Goal: Task Accomplishment & Management: Manage account settings

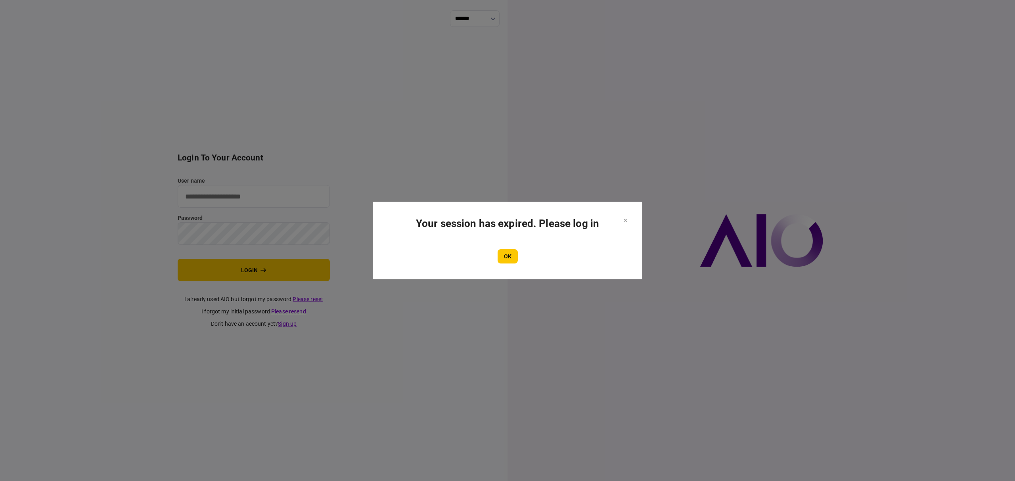
type input "*******"
click at [516, 258] on button "OK" at bounding box center [508, 256] width 20 height 14
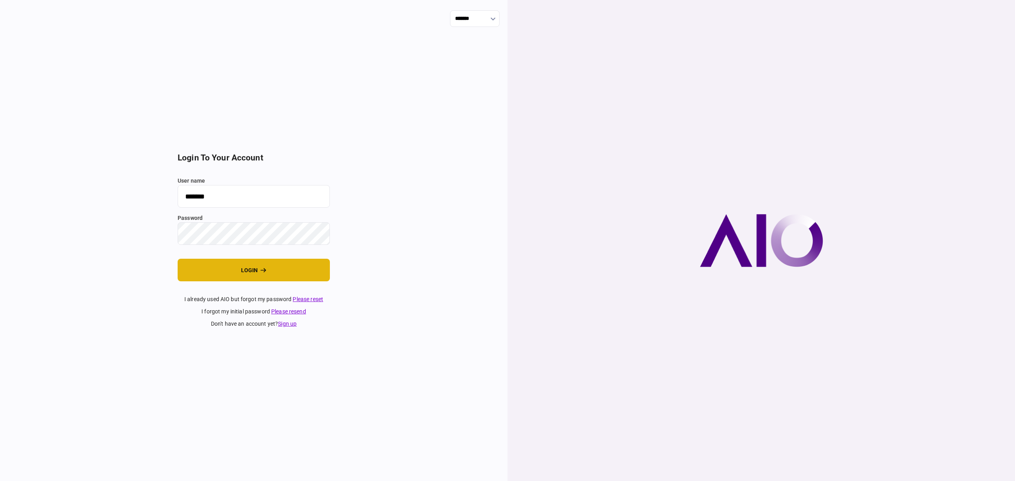
click at [270, 270] on button "login" at bounding box center [254, 270] width 152 height 23
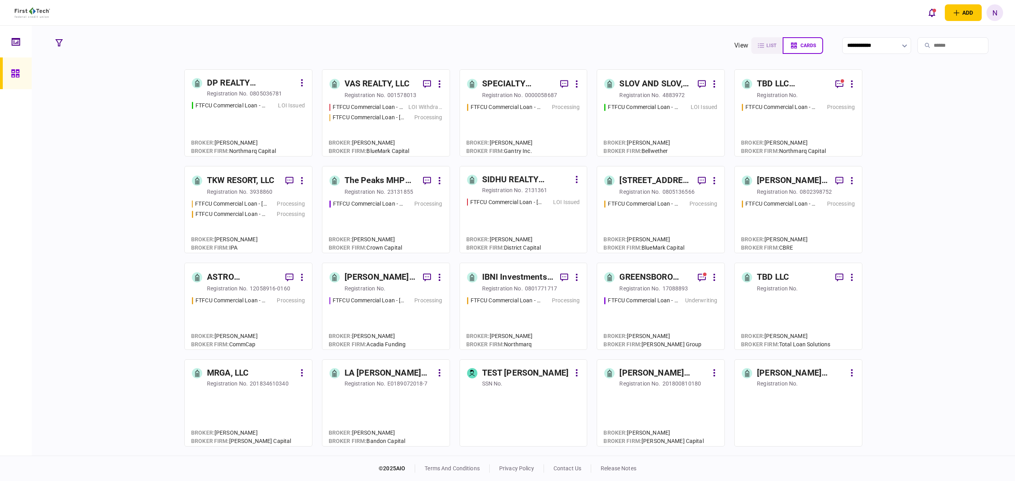
click at [251, 178] on div "TKW RESORT, LLC" at bounding box center [240, 180] width 67 height 13
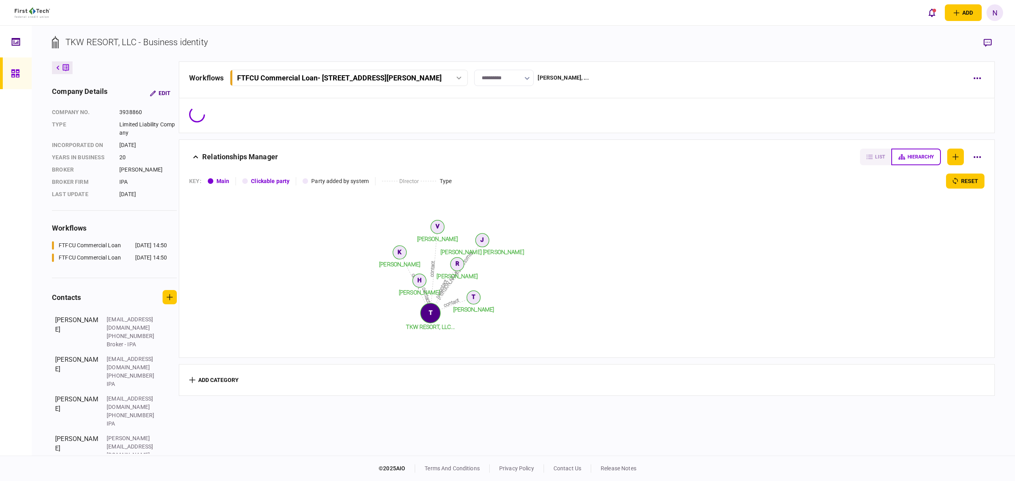
click at [22, 72] on div at bounding box center [17, 73] width 13 height 32
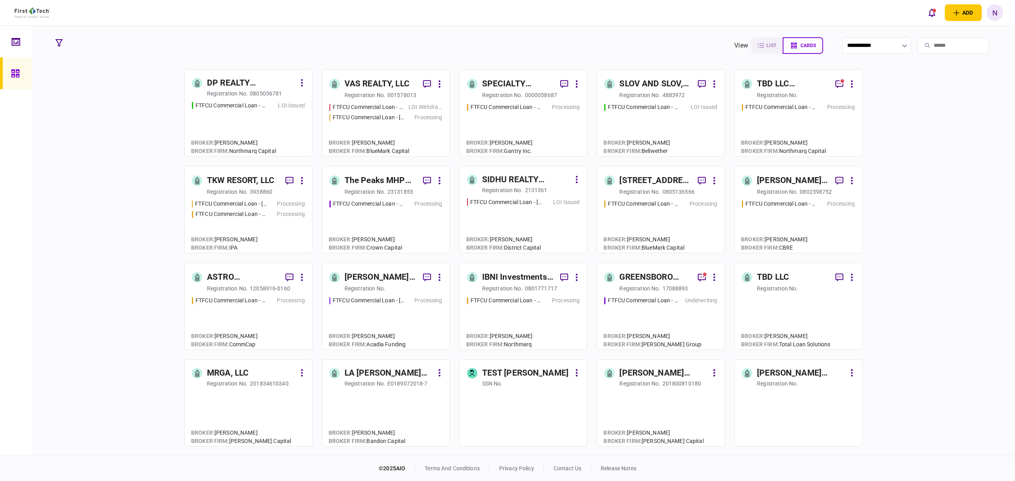
click at [764, 86] on div "TBD LLC (Crestwood Village)" at bounding box center [793, 84] width 72 height 13
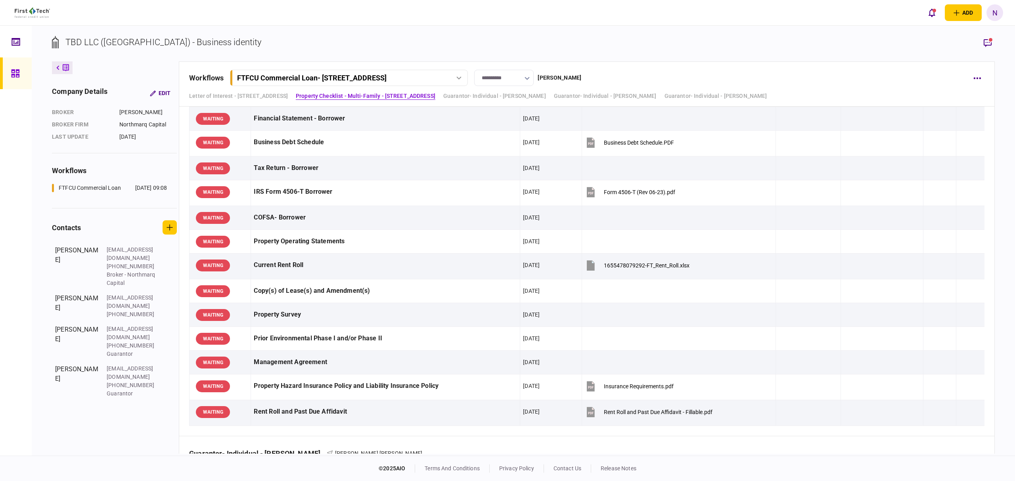
scroll to position [53, 0]
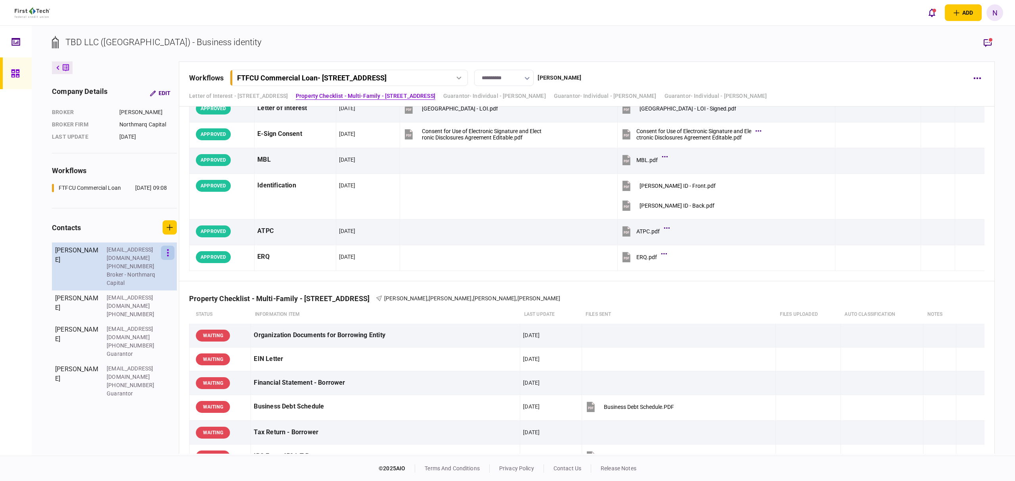
click at [169, 253] on button "button" at bounding box center [167, 253] width 13 height 14
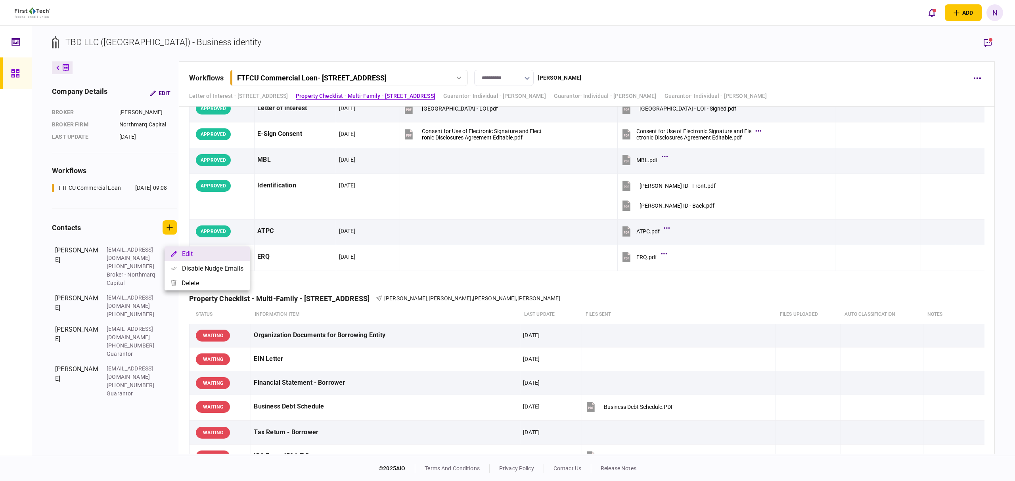
click at [194, 254] on button "Edit" at bounding box center [207, 254] width 85 height 15
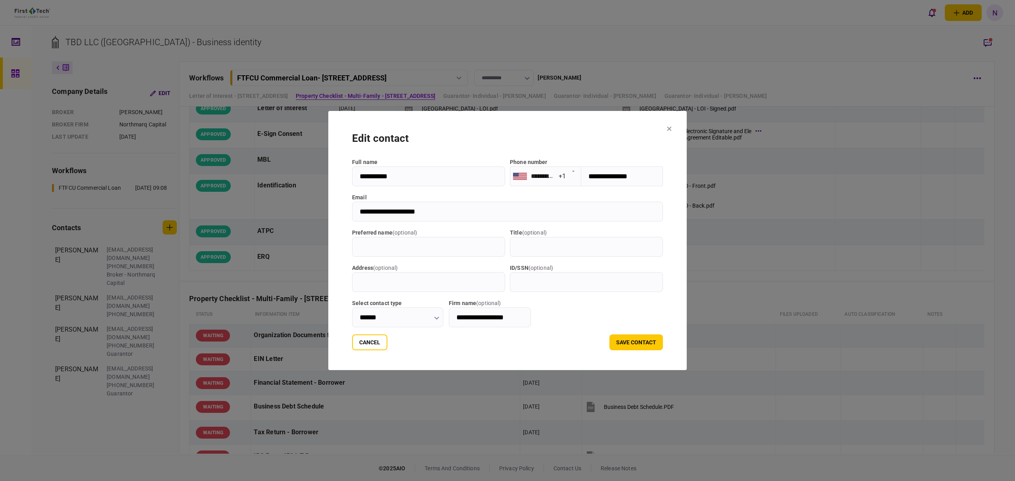
drag, startPoint x: 432, startPoint y: 213, endPoint x: 333, endPoint y: 210, distance: 98.8
click at [333, 210] on section "**********" at bounding box center [507, 240] width 358 height 259
drag, startPoint x: 348, startPoint y: 209, endPoint x: 385, endPoint y: 176, distance: 49.5
click at [385, 176] on input "**********" at bounding box center [428, 177] width 153 height 20
drag, startPoint x: 385, startPoint y: 176, endPoint x: 348, endPoint y: 176, distance: 37.3
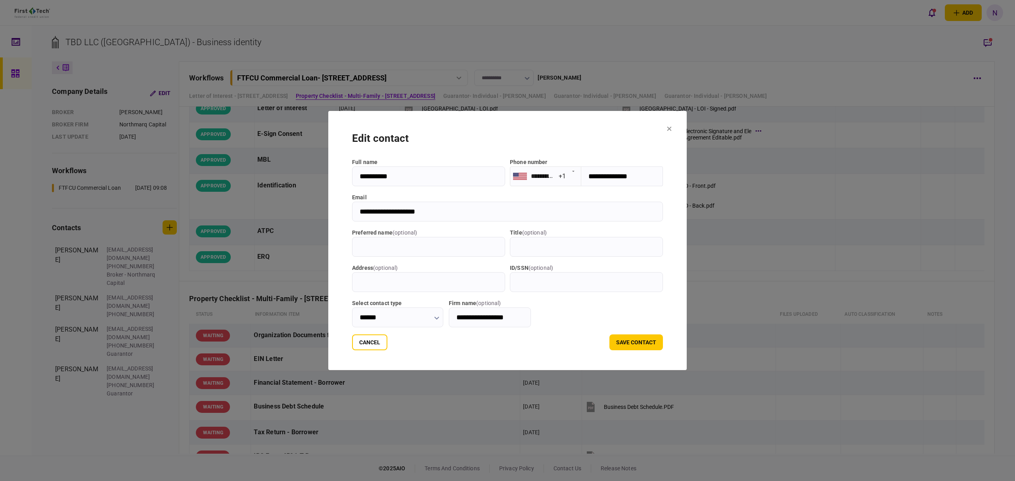
click at [352, 176] on input "**********" at bounding box center [428, 177] width 153 height 20
drag, startPoint x: 440, startPoint y: 210, endPoint x: 290, endPoint y: 210, distance: 149.5
click at [290, 210] on div "**********" at bounding box center [507, 240] width 1015 height 481
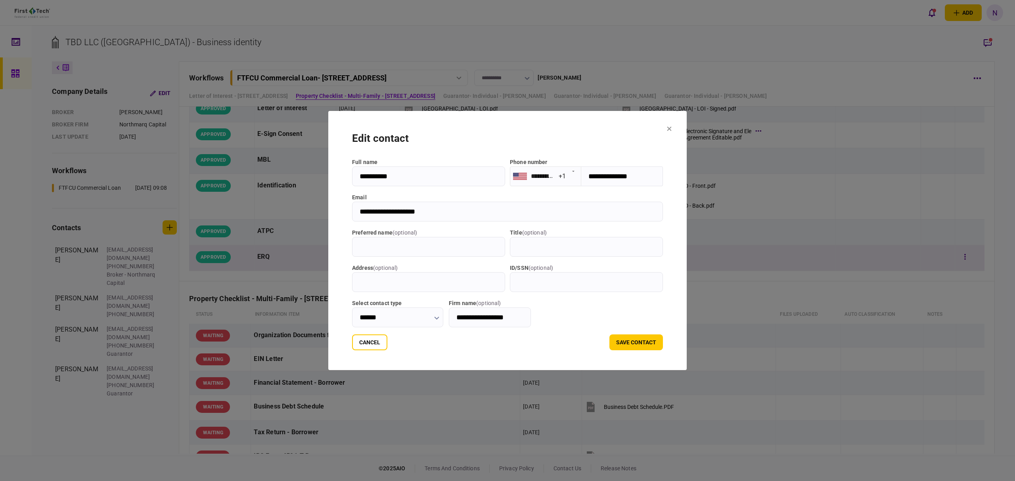
drag, startPoint x: 686, startPoint y: 126, endPoint x: 297, endPoint y: 271, distance: 415.3
click at [672, 126] on button at bounding box center [669, 129] width 5 height 6
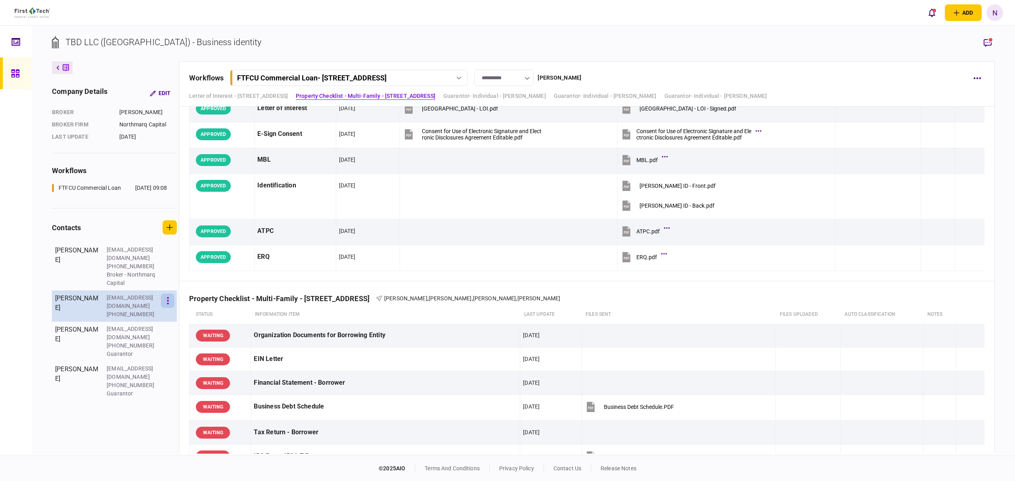
click at [165, 294] on button "button" at bounding box center [167, 301] width 13 height 14
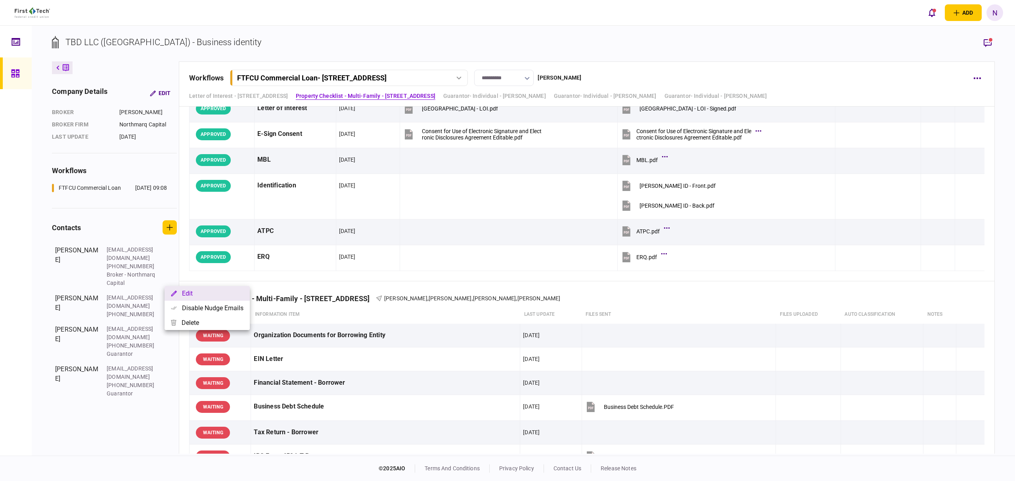
click at [181, 293] on button "Edit" at bounding box center [207, 293] width 85 height 15
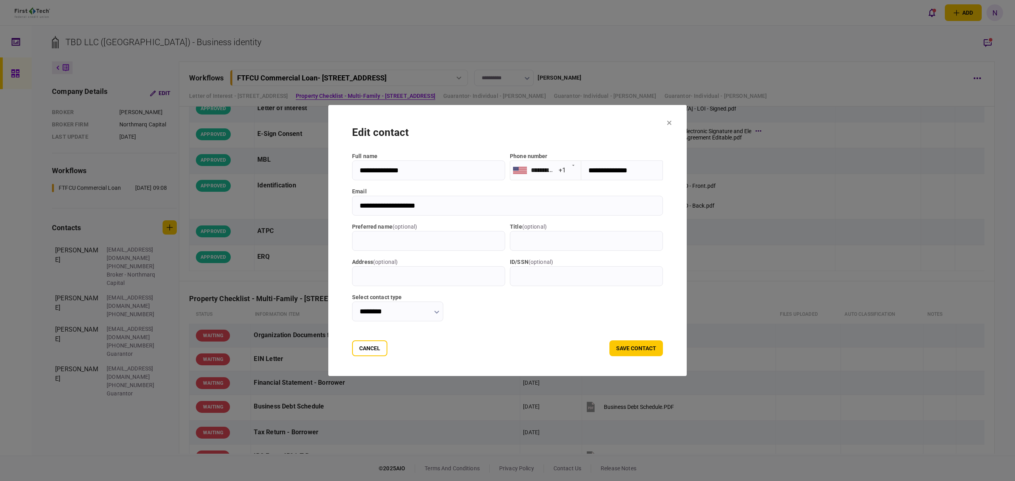
drag, startPoint x: 430, startPoint y: 210, endPoint x: 318, endPoint y: 210, distance: 112.2
click at [328, 210] on section "**********" at bounding box center [507, 240] width 358 height 271
click at [684, 121] on section "**********" at bounding box center [507, 240] width 358 height 271
click at [672, 123] on icon at bounding box center [669, 123] width 5 height 5
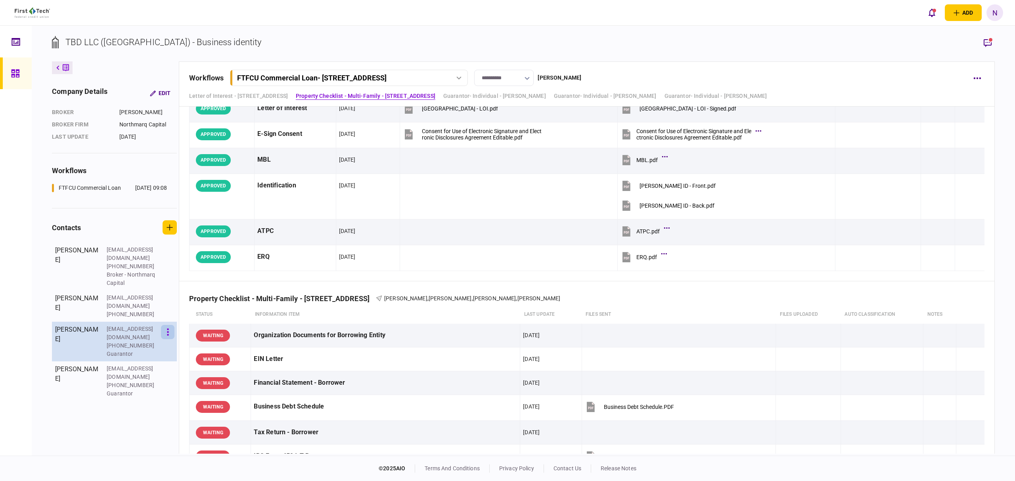
click at [173, 325] on button "button" at bounding box center [167, 332] width 13 height 14
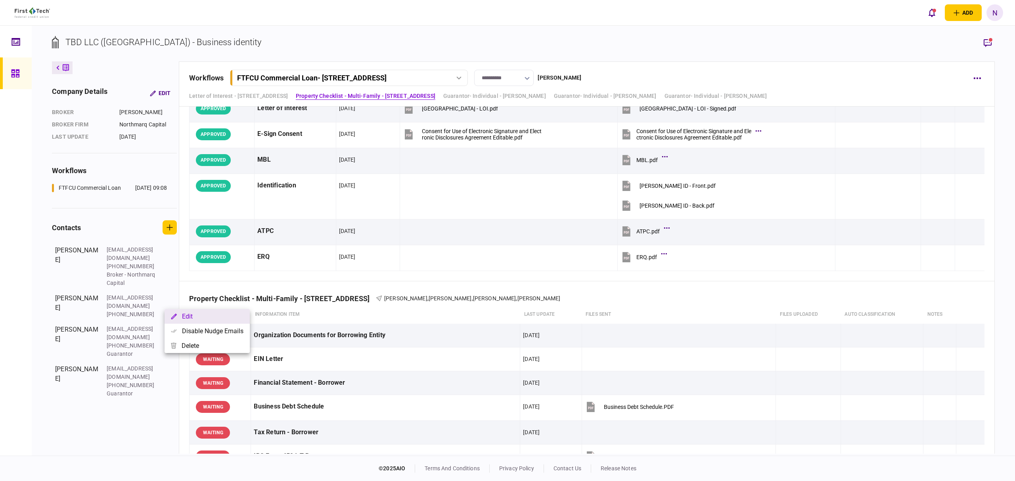
click at [192, 318] on button "Edit" at bounding box center [207, 316] width 85 height 15
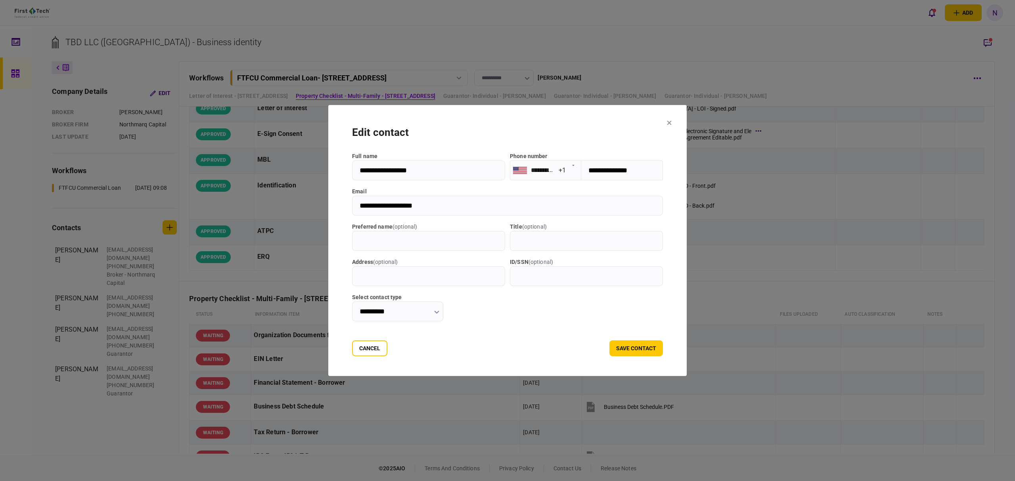
drag, startPoint x: 435, startPoint y: 205, endPoint x: 337, endPoint y: 203, distance: 98.8
click at [352, 203] on input "**********" at bounding box center [507, 206] width 311 height 20
drag, startPoint x: 687, startPoint y: 123, endPoint x: 191, endPoint y: 305, distance: 528.9
click at [672, 123] on icon at bounding box center [669, 123] width 4 height 4
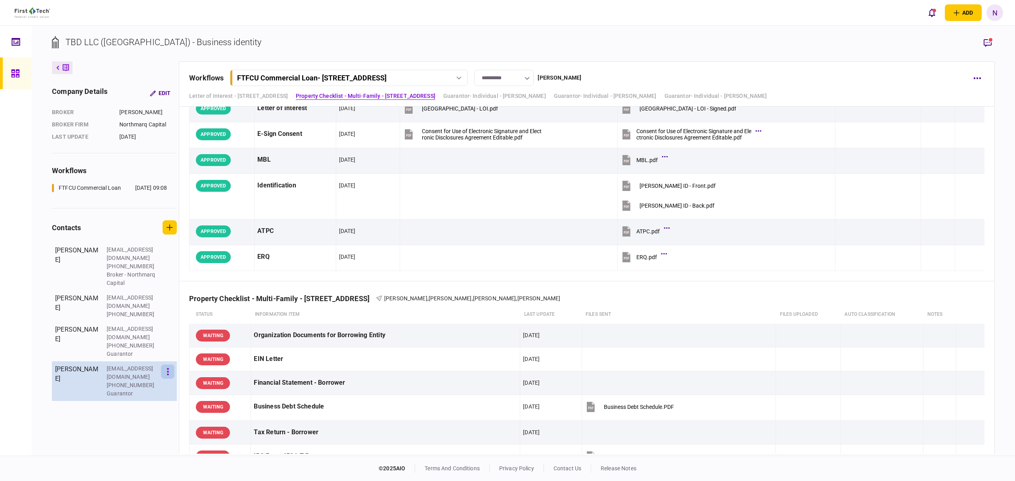
click at [169, 368] on icon "button" at bounding box center [168, 372] width 2 height 8
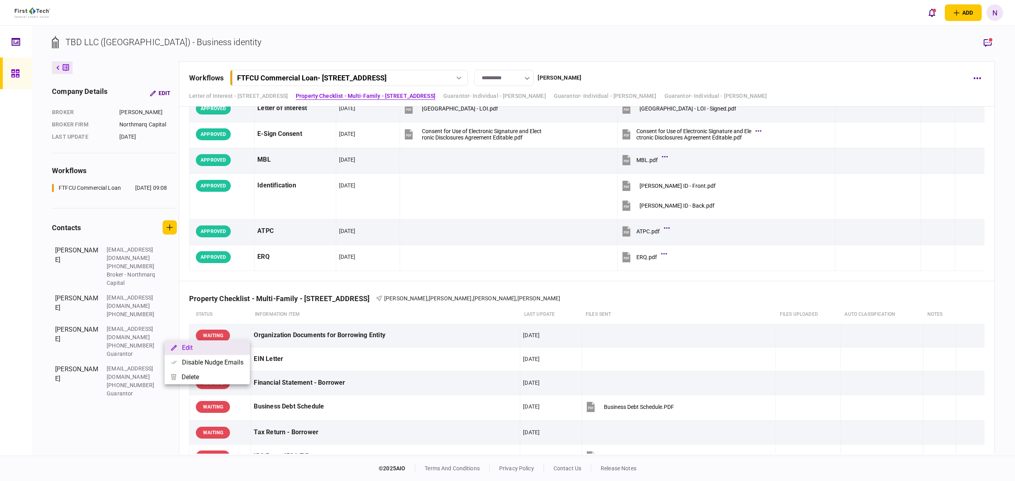
click at [196, 341] on button "Edit" at bounding box center [207, 348] width 85 height 15
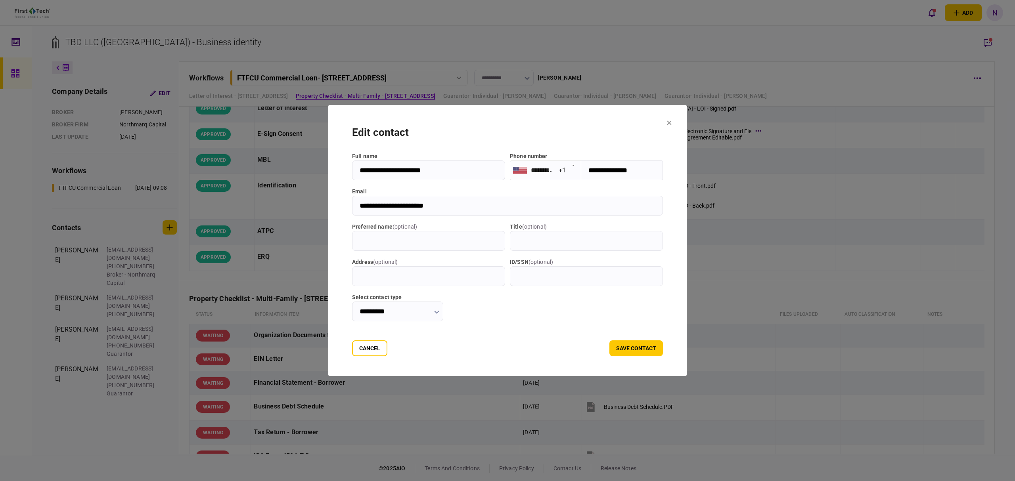
drag, startPoint x: 438, startPoint y: 207, endPoint x: 335, endPoint y: 210, distance: 103.1
click at [328, 210] on section "**********" at bounding box center [507, 240] width 358 height 271
drag, startPoint x: 688, startPoint y: 123, endPoint x: 6, endPoint y: 178, distance: 683.5
click at [672, 123] on icon at bounding box center [669, 123] width 4 height 4
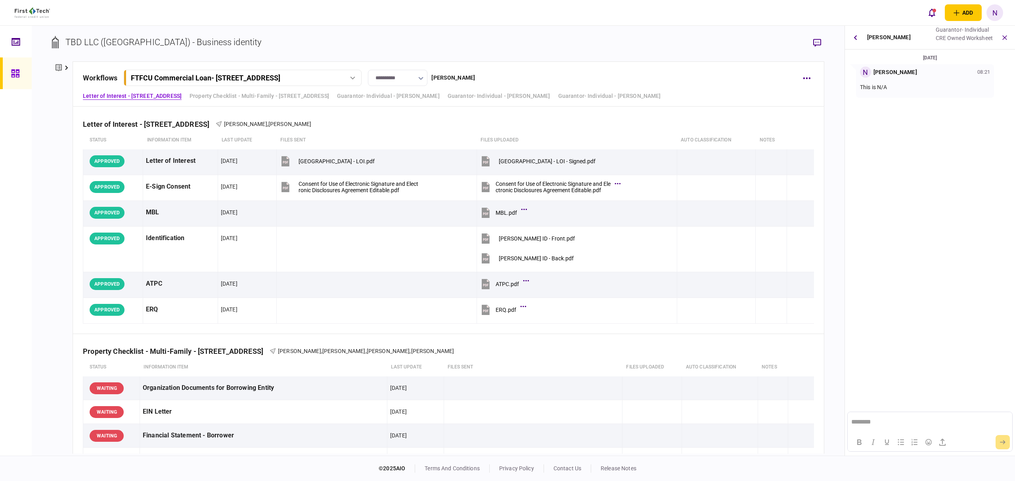
click at [925, 89] on p "This is N/A" at bounding box center [925, 87] width 130 height 8
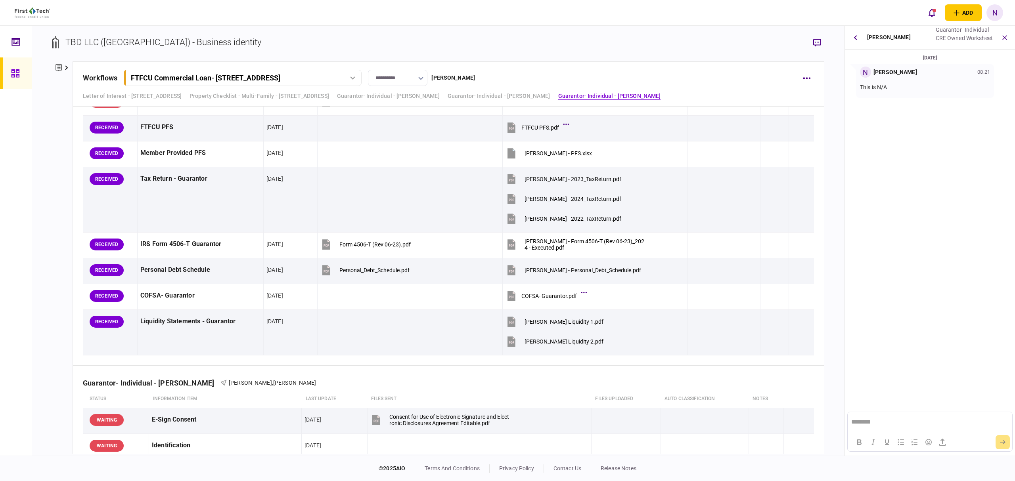
scroll to position [2217, 0]
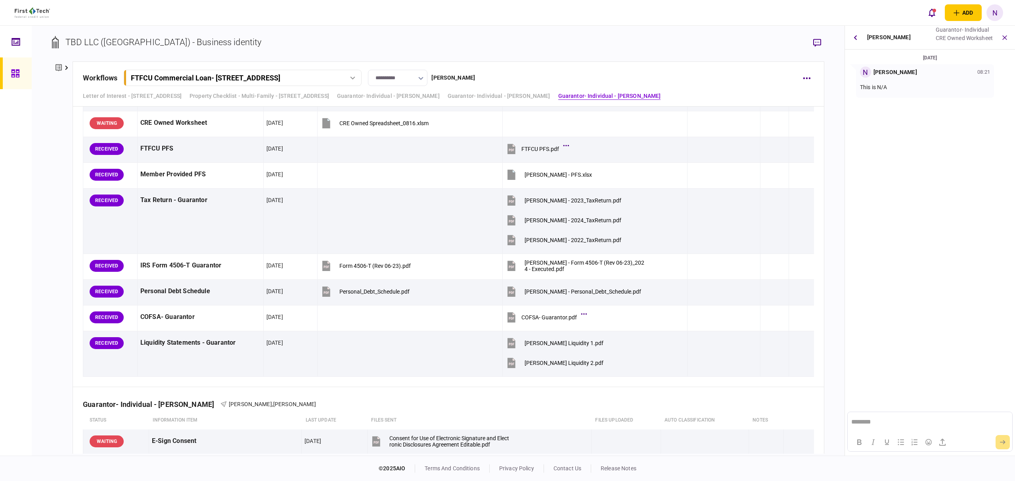
click at [930, 83] on p "This is N/A" at bounding box center [925, 87] width 130 height 8
click at [919, 78] on div "This is N/A" at bounding box center [925, 87] width 130 height 19
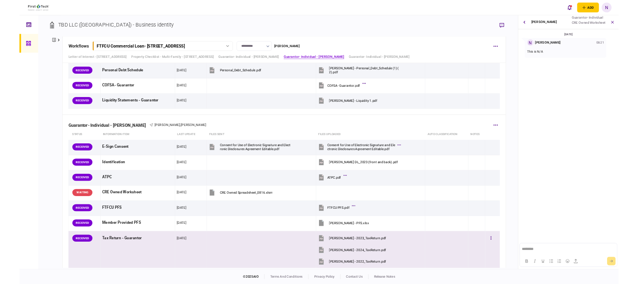
scroll to position [2005, 0]
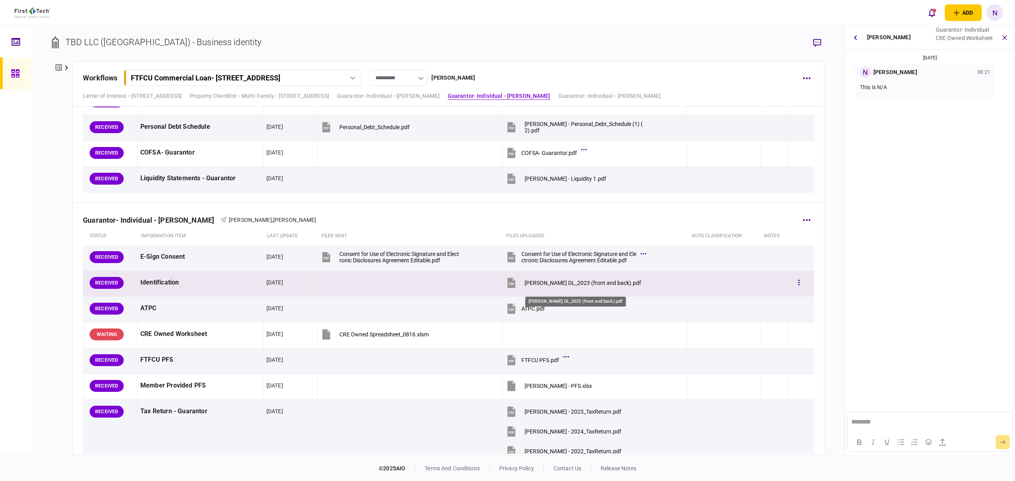
click at [560, 286] on div "Jella DL_2023 (front and back).pdf" at bounding box center [583, 283] width 117 height 6
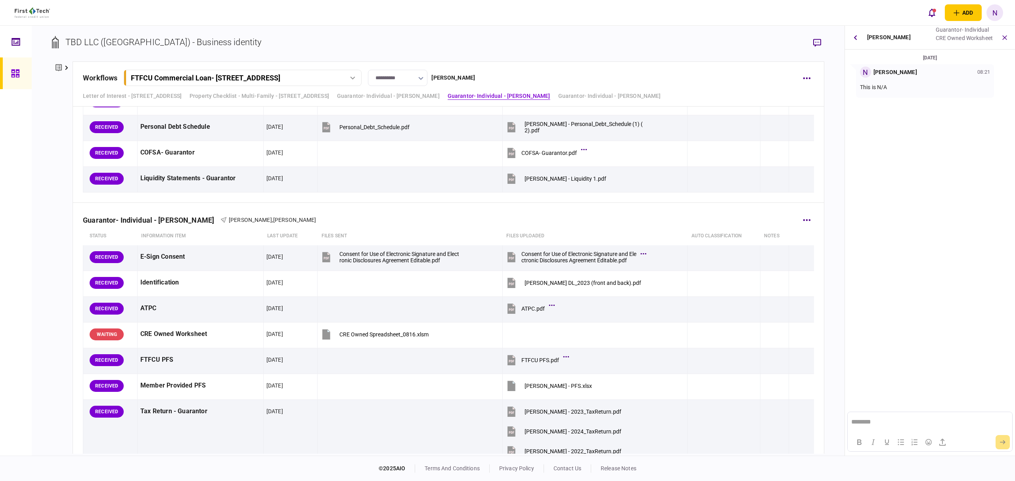
drag, startPoint x: 158, startPoint y: 222, endPoint x: 219, endPoint y: 220, distance: 61.1
click at [219, 220] on div "Guarantor- Individual - Raghavender Jella Raghavender Jella , Noah Juran" at bounding box center [448, 215] width 731 height 24
copy div "Raghavender Jella"
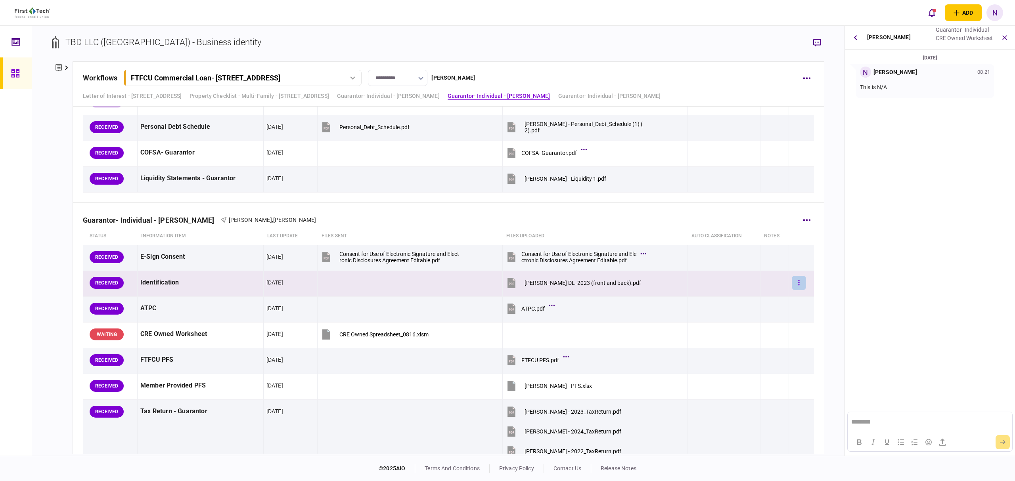
click at [799, 286] on icon "button" at bounding box center [799, 283] width 1 height 6
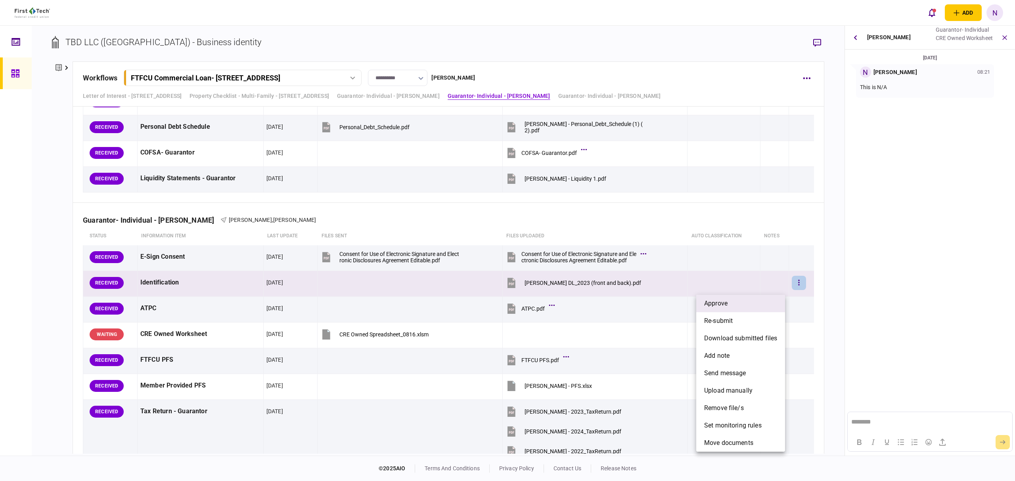
click at [736, 306] on li "approve" at bounding box center [740, 303] width 89 height 17
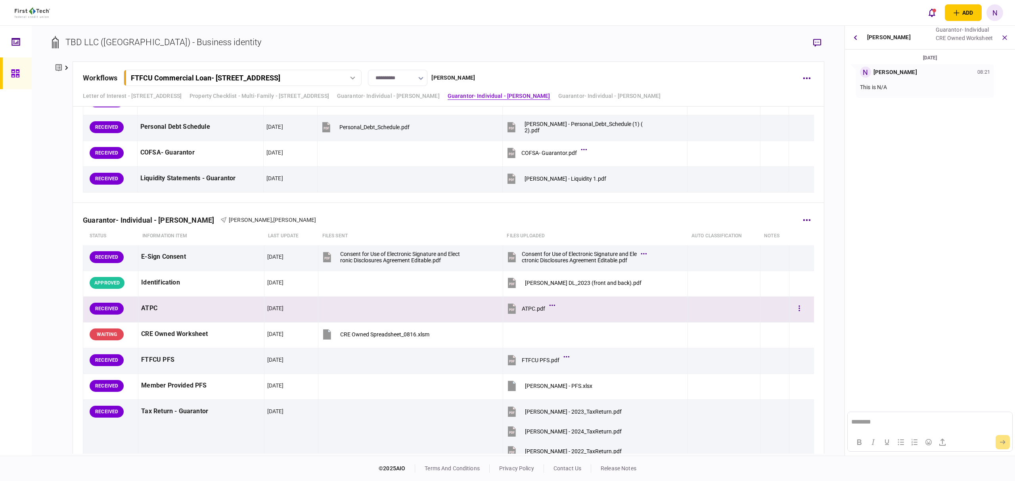
click at [522, 310] on div "ATPC.pdf" at bounding box center [533, 309] width 23 height 6
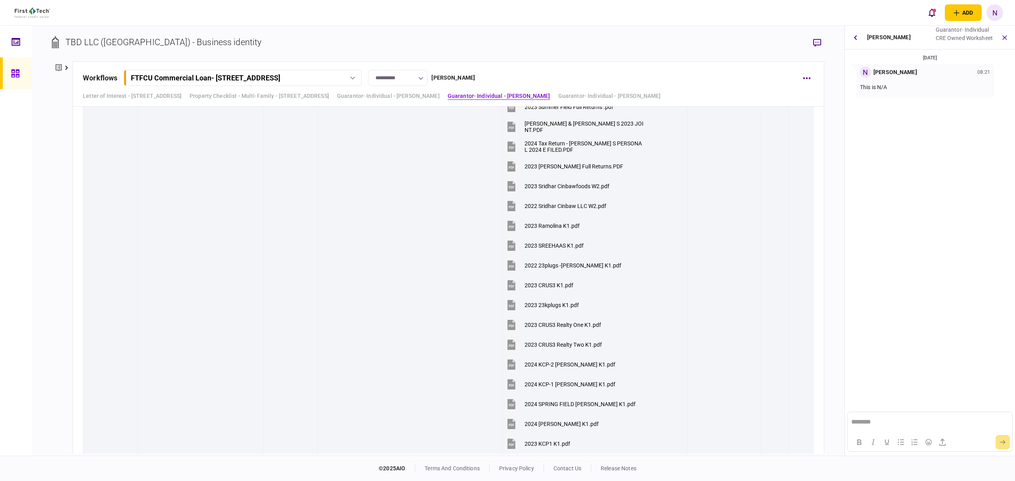
scroll to position [1265, 0]
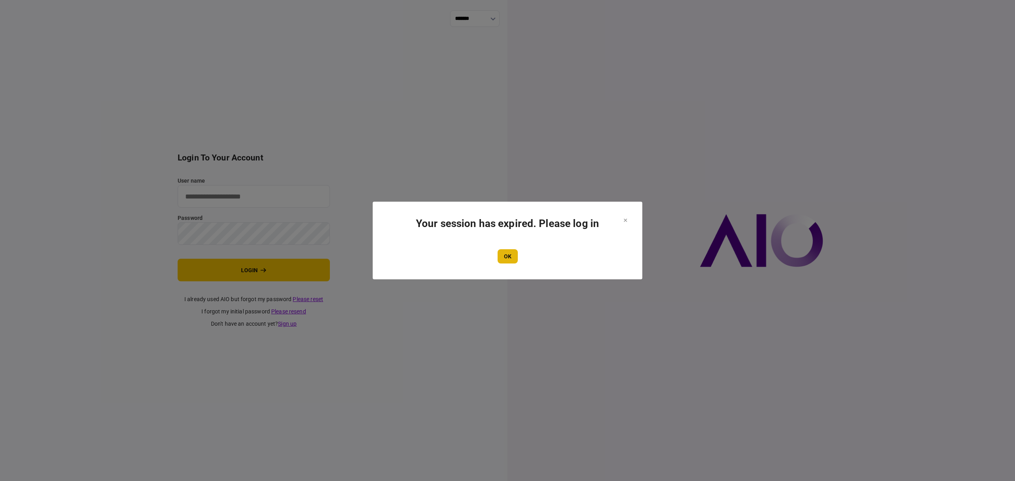
type input "*******"
click at [513, 259] on button "OK" at bounding box center [508, 256] width 20 height 14
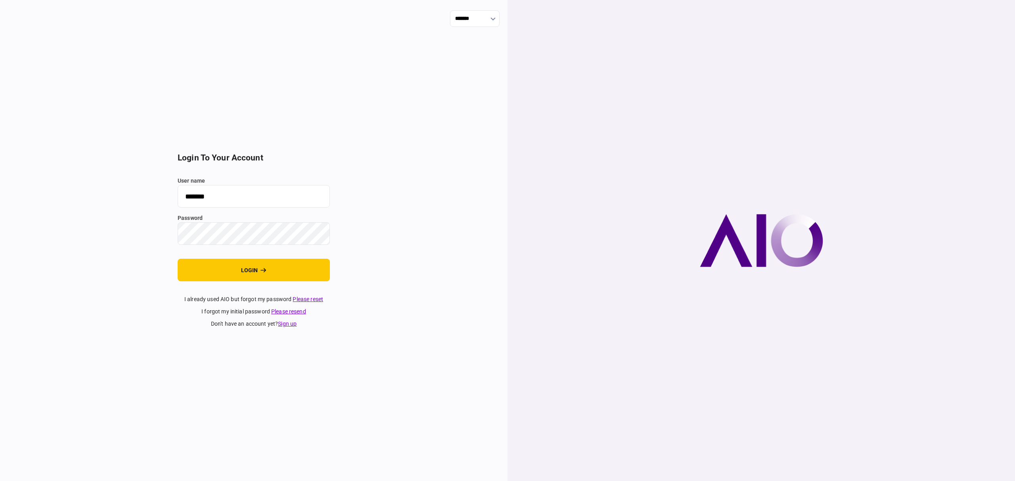
drag, startPoint x: 273, startPoint y: 266, endPoint x: 378, endPoint y: 240, distance: 107.5
click at [273, 266] on button "login" at bounding box center [254, 270] width 152 height 23
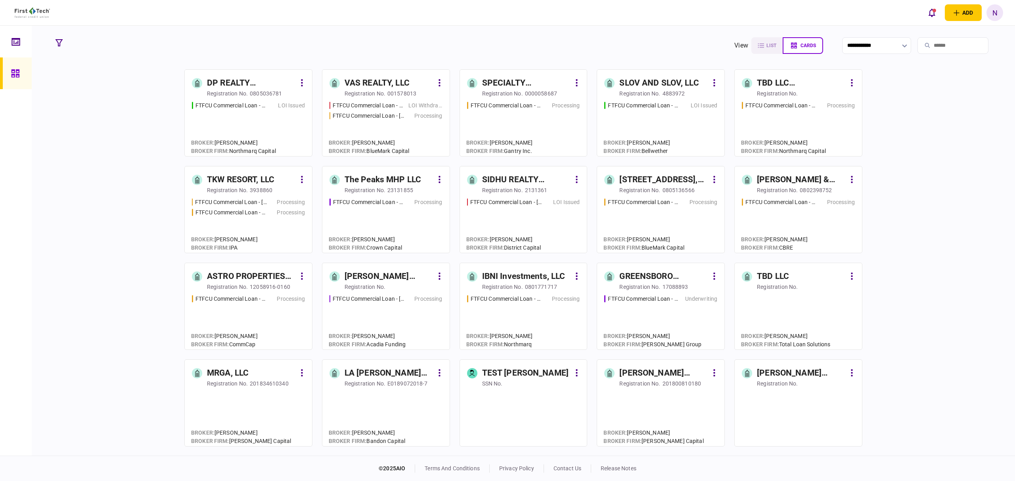
click at [782, 78] on div "TBD LLC ([GEOGRAPHIC_DATA])" at bounding box center [801, 83] width 89 height 13
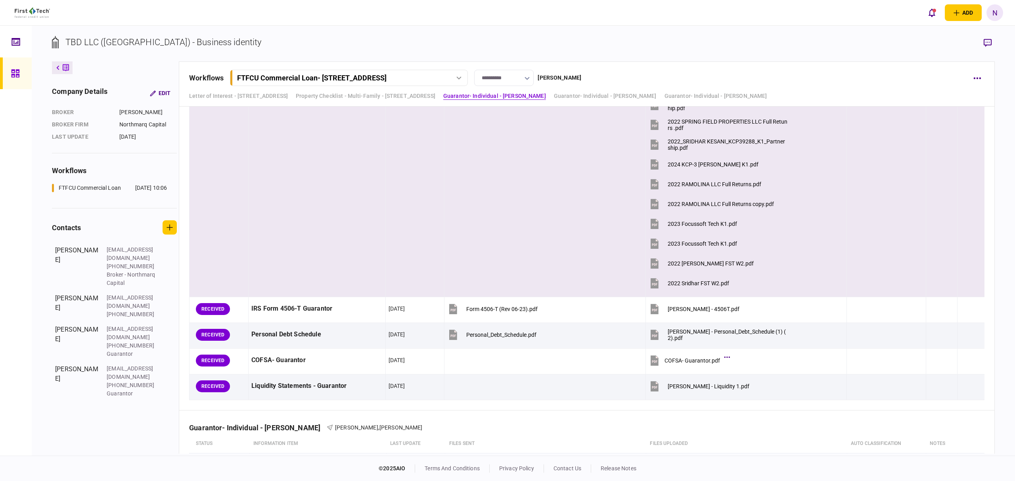
scroll to position [2009, 0]
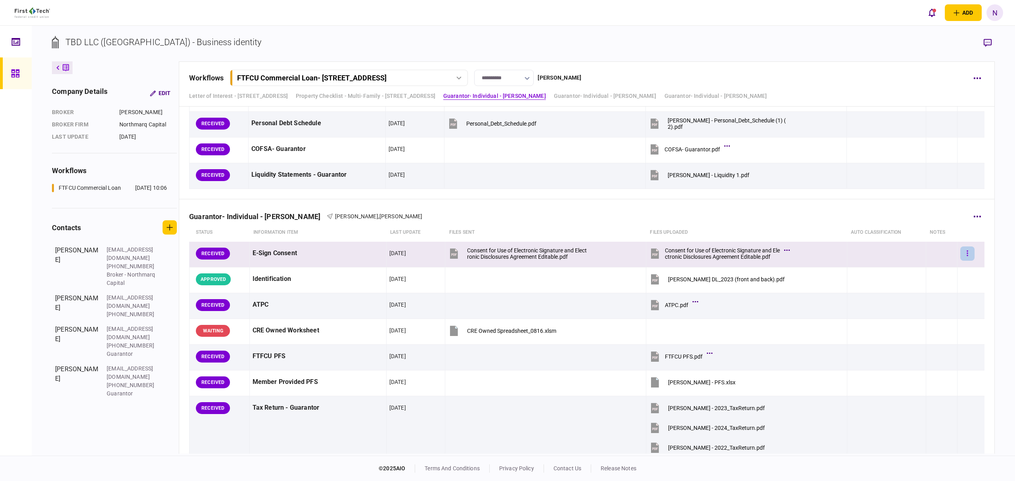
click at [960, 258] on button "button" at bounding box center [967, 254] width 14 height 14
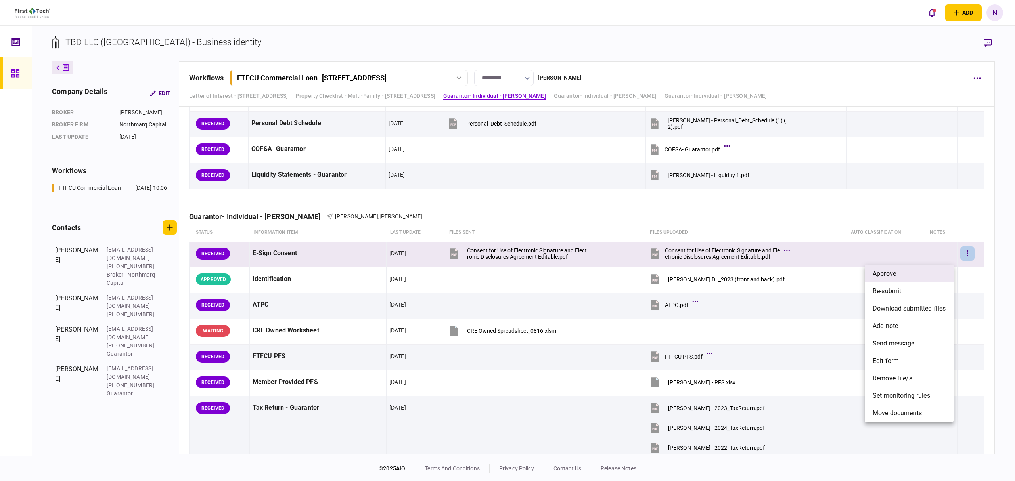
click at [889, 268] on li "approve" at bounding box center [909, 273] width 89 height 17
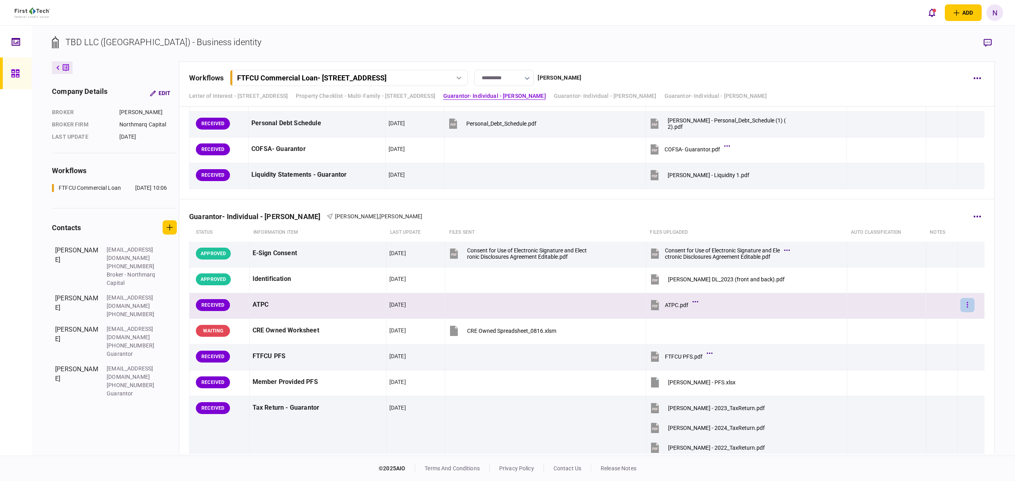
click at [962, 311] on button "button" at bounding box center [967, 305] width 14 height 14
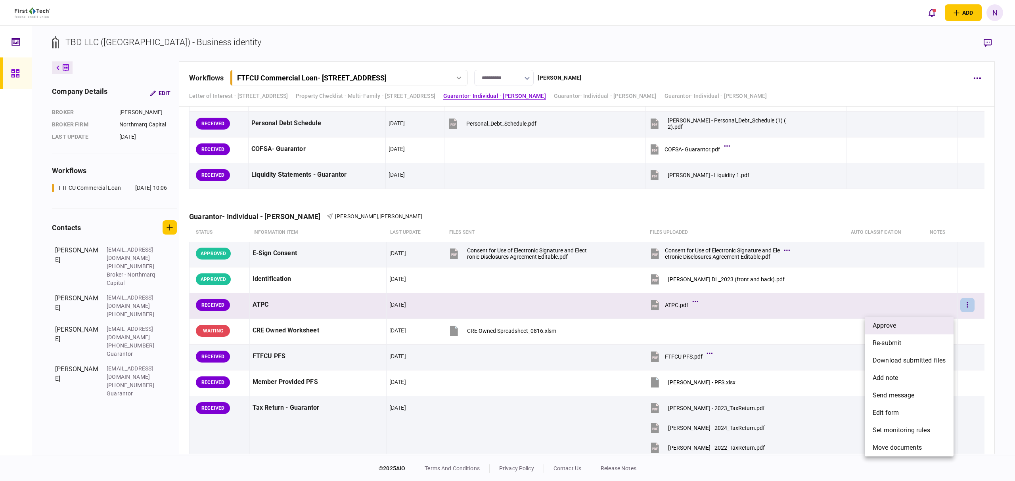
click at [888, 323] on span "approve" at bounding box center [884, 326] width 23 height 10
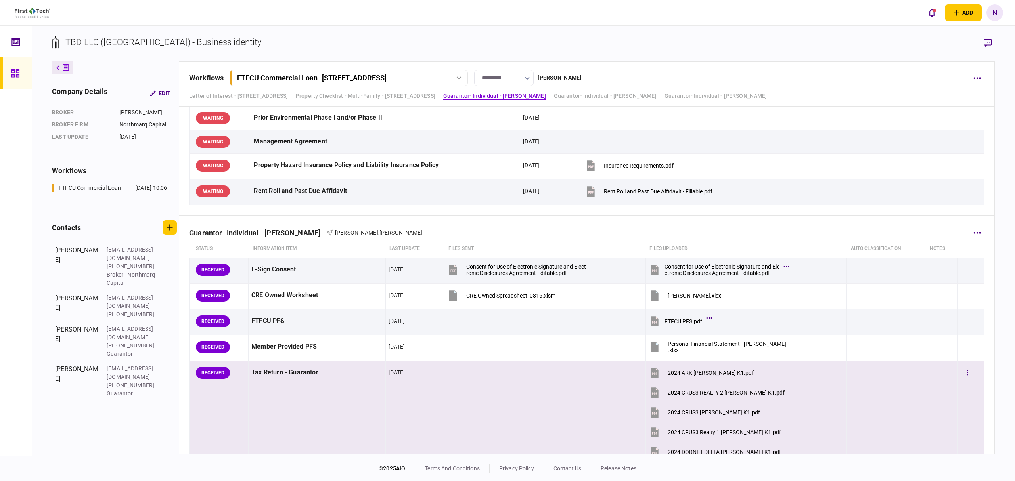
scroll to position [529, 0]
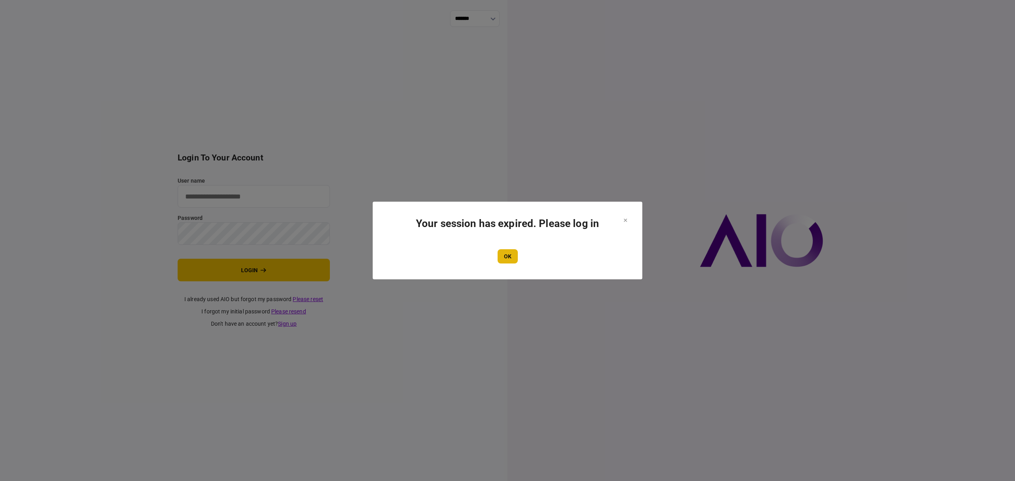
type input "*******"
click at [511, 262] on button "OK" at bounding box center [508, 256] width 20 height 14
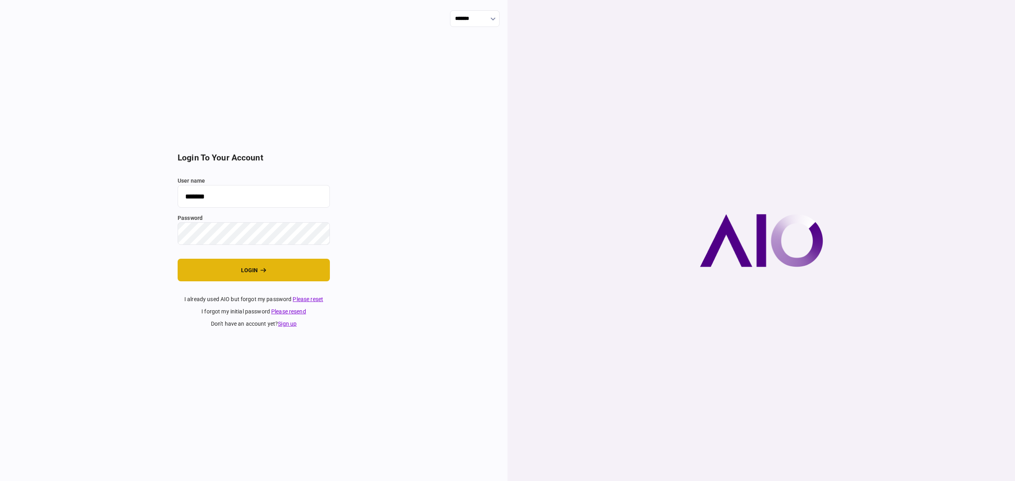
click at [262, 273] on icon "login" at bounding box center [264, 271] width 6 height 6
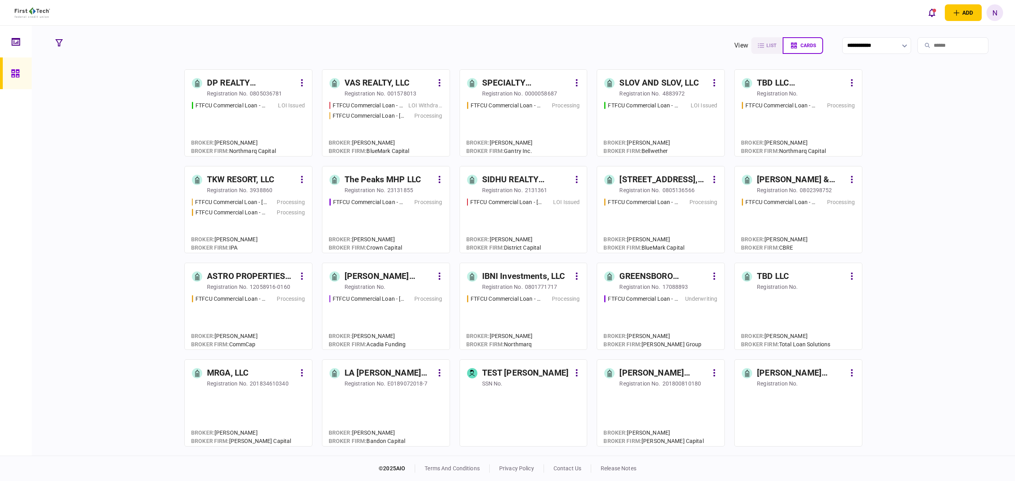
click at [785, 82] on div "TBD LLC ([GEOGRAPHIC_DATA])" at bounding box center [801, 83] width 89 height 13
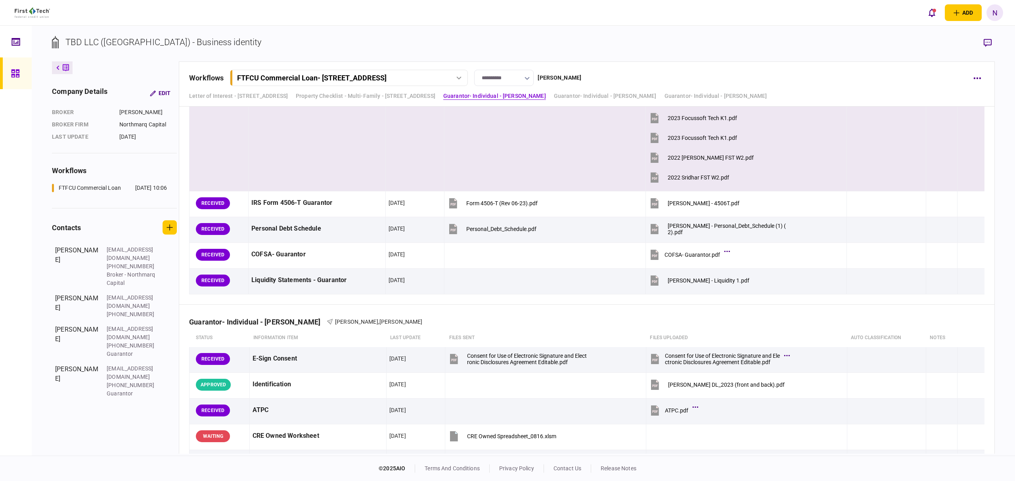
scroll to position [1956, 0]
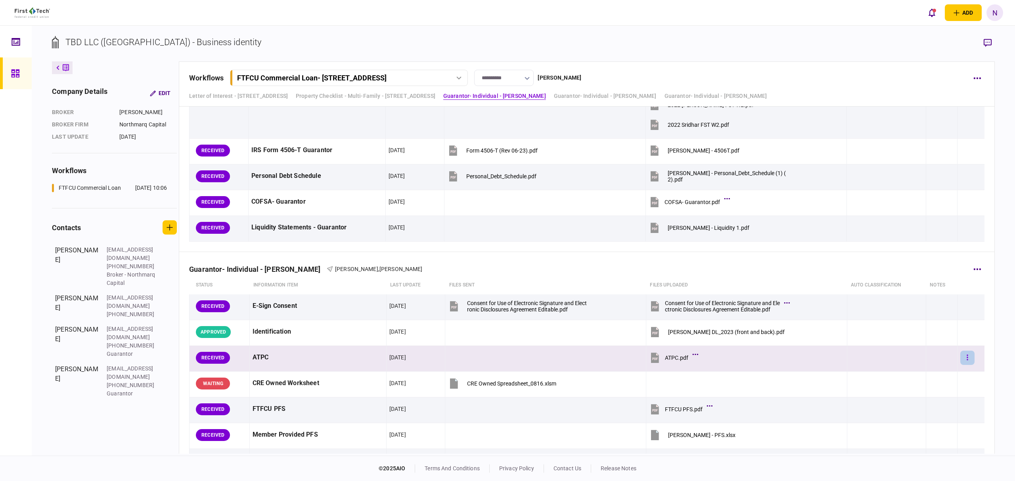
click at [967, 360] on icon "button" at bounding box center [967, 358] width 1 height 6
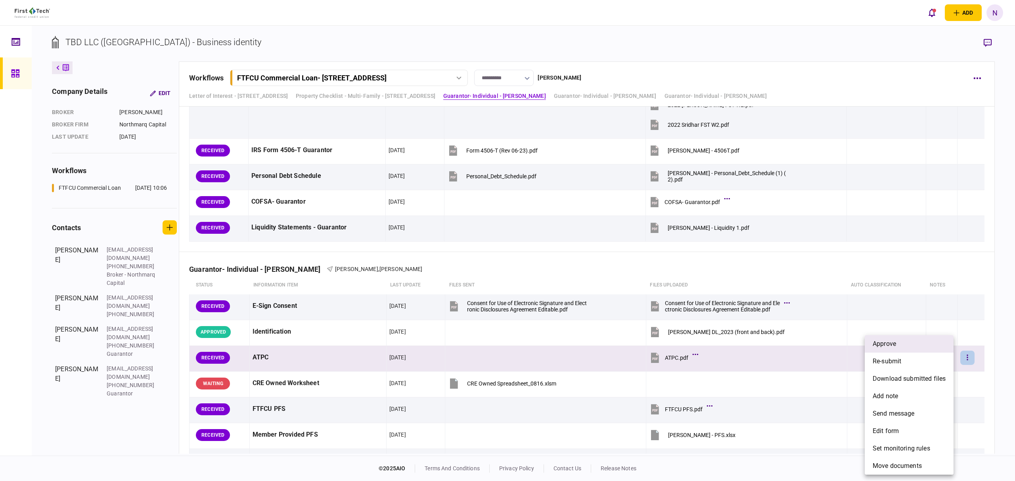
click at [889, 345] on span "approve" at bounding box center [884, 344] width 23 height 10
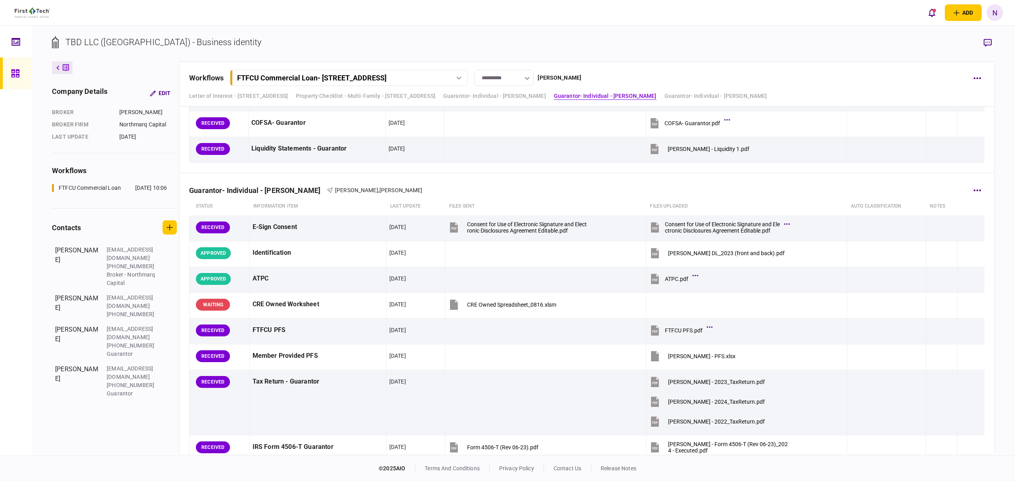
scroll to position [2009, 0]
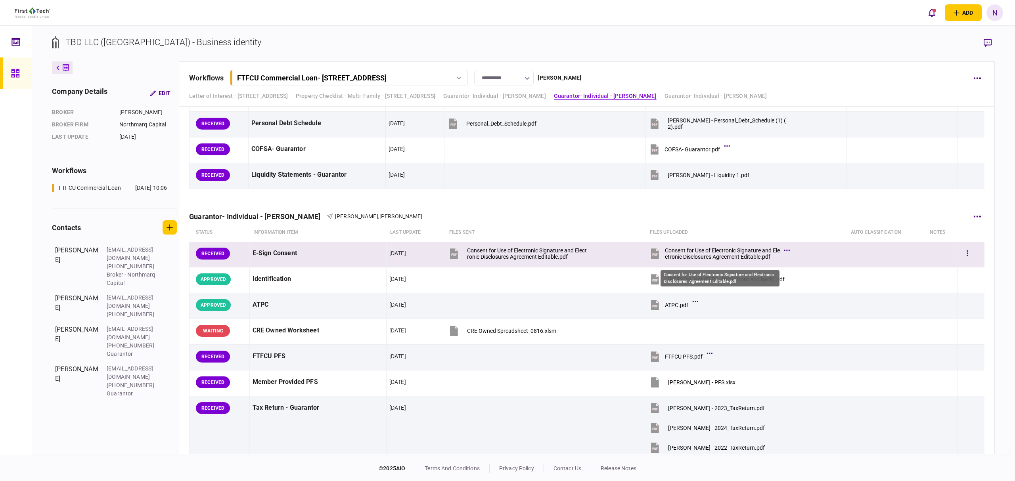
click at [730, 260] on div "Consent for Use of Electronic Signature and Electronic Disclosures Agreement Ed…" at bounding box center [722, 253] width 115 height 13
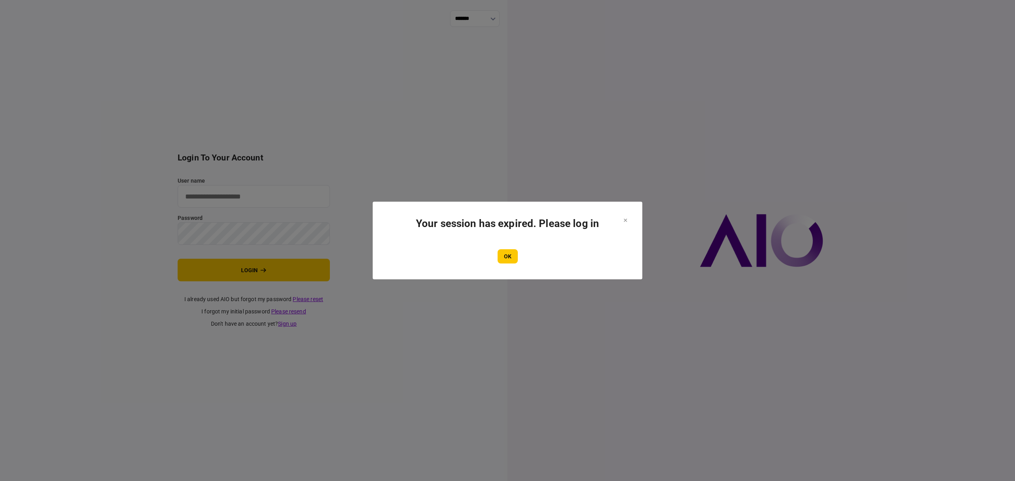
type input "*******"
click at [483, 265] on section "Your session has expired. Please log in OK" at bounding box center [508, 241] width 270 height 78
click at [511, 250] on button "OK" at bounding box center [508, 256] width 20 height 14
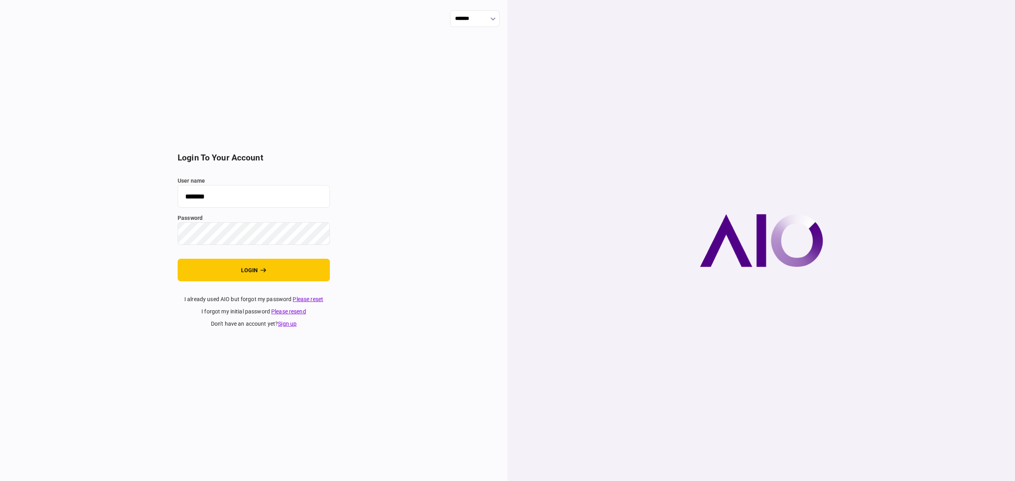
drag, startPoint x: 253, startPoint y: 269, endPoint x: 24, endPoint y: 362, distance: 246.9
click at [253, 269] on button "login" at bounding box center [254, 270] width 152 height 23
